Goal: Register for event/course

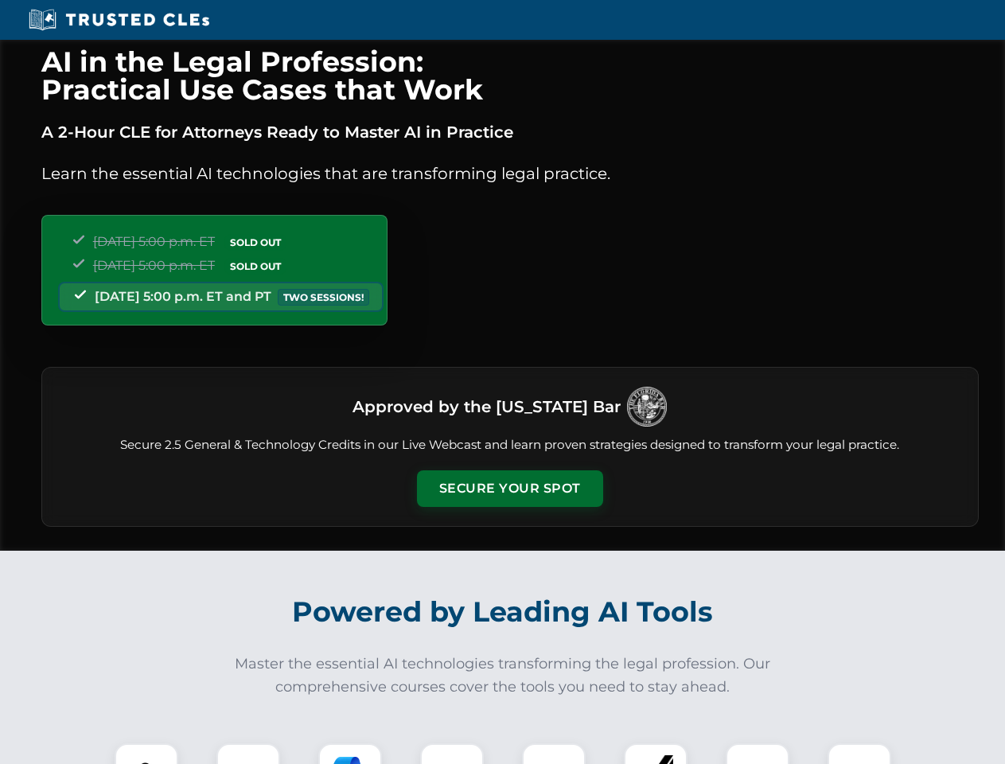
click at [509, 489] on button "Secure Your Spot" at bounding box center [510, 488] width 186 height 37
click at [146, 754] on img at bounding box center [146, 775] width 46 height 46
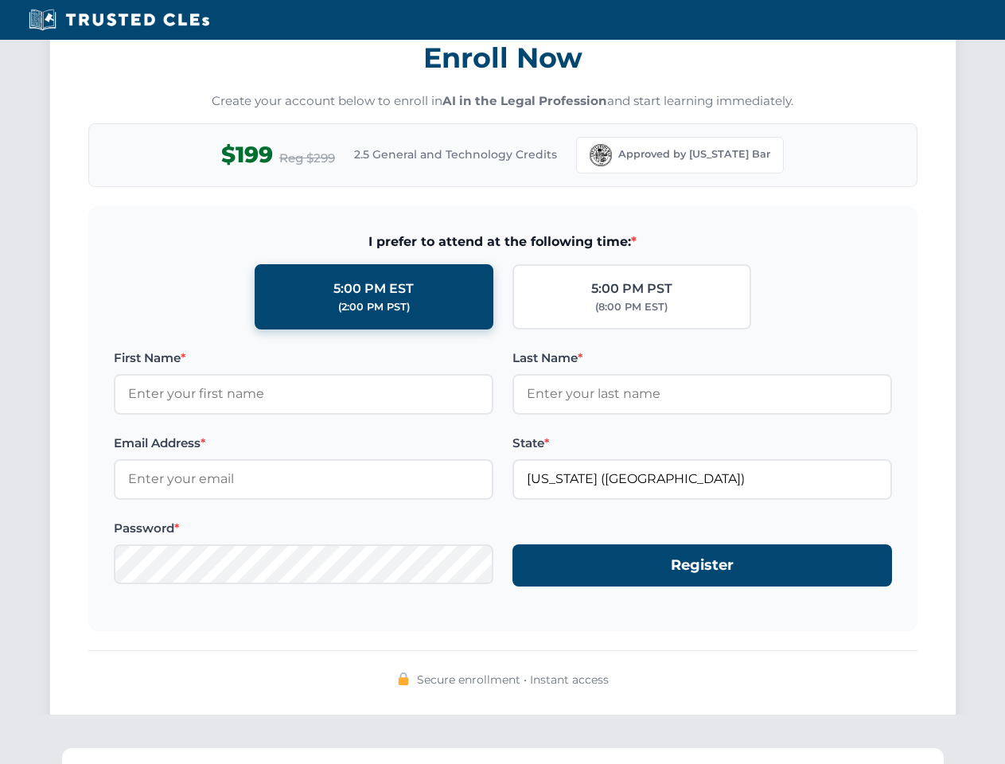
scroll to position [1563, 0]
